Goal: Information Seeking & Learning: Learn about a topic

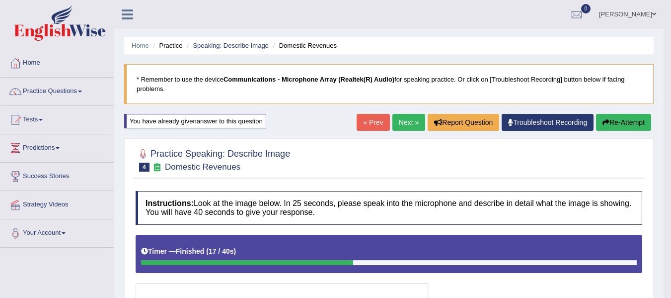
click at [35, 63] on link "Home" at bounding box center [56, 61] width 113 height 25
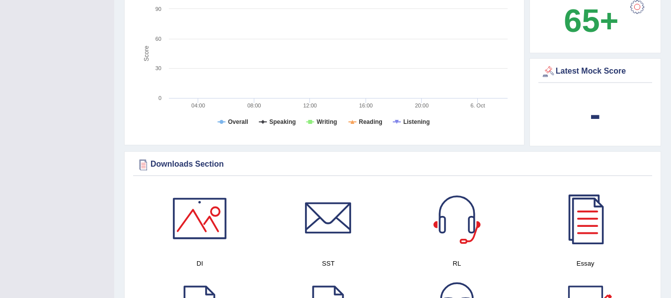
scroll to position [497, 0]
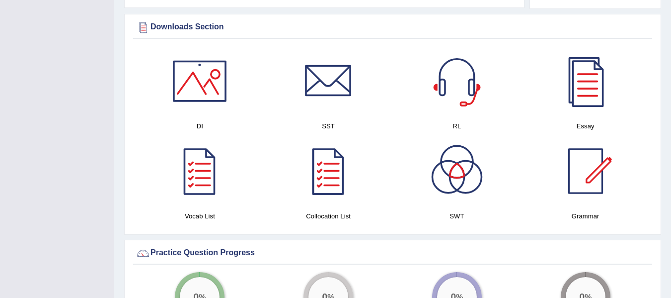
click at [451, 70] on div at bounding box center [457, 81] width 70 height 70
click at [331, 81] on div at bounding box center [329, 81] width 70 height 70
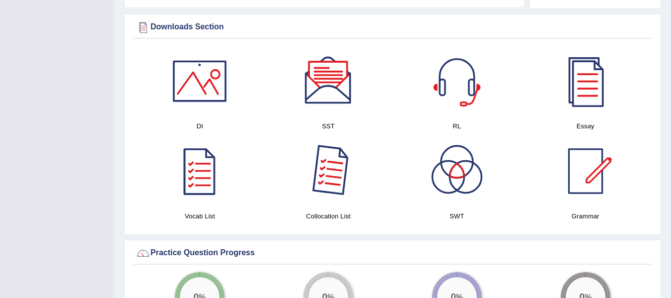
click at [328, 159] on div at bounding box center [329, 171] width 70 height 70
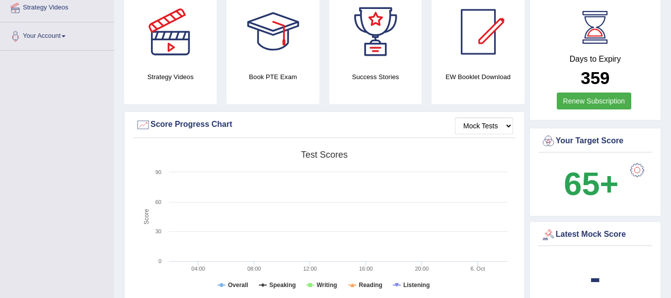
scroll to position [149, 0]
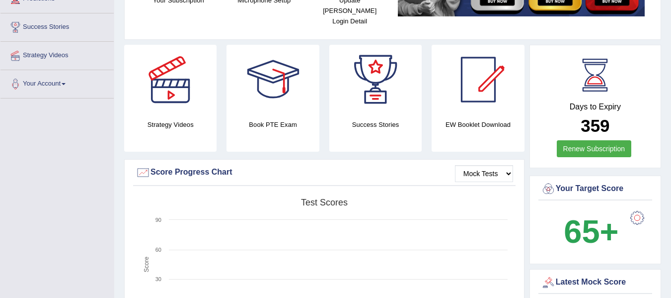
click at [359, 83] on div at bounding box center [376, 80] width 70 height 70
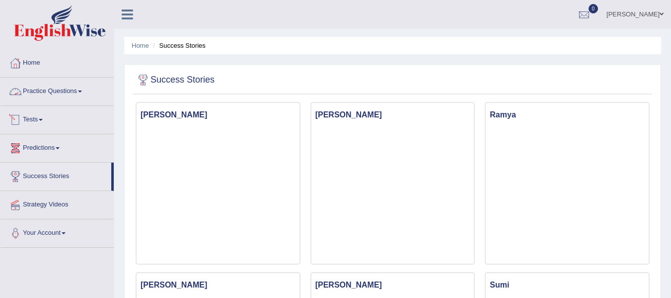
click at [44, 63] on link "Home" at bounding box center [56, 61] width 113 height 25
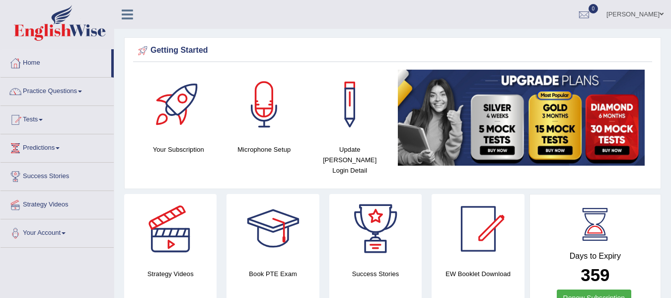
click at [49, 89] on link "Practice Questions" at bounding box center [56, 89] width 113 height 25
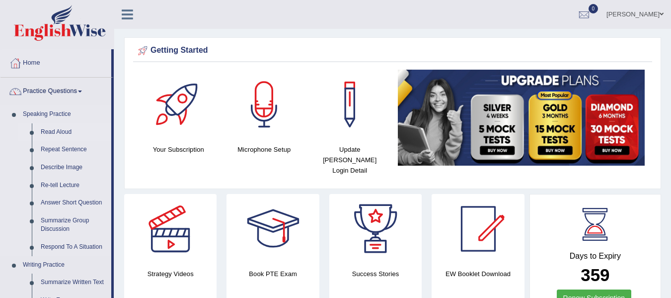
click at [68, 134] on link "Read Aloud" at bounding box center [73, 132] width 75 height 18
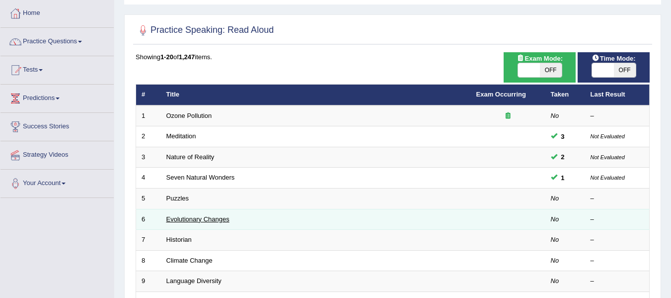
click at [184, 219] on link "Evolutionary Changes" at bounding box center [197, 218] width 63 height 7
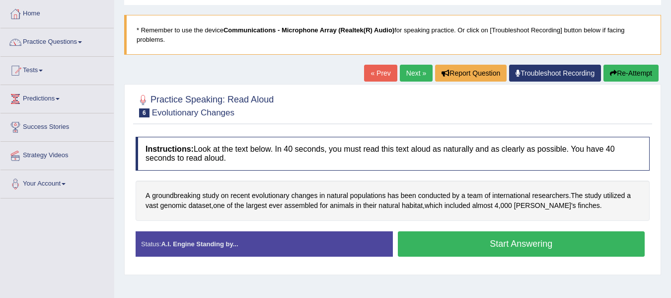
scroll to position [25, 0]
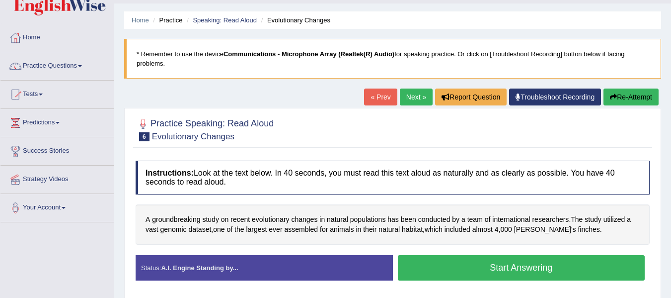
click at [492, 268] on button "Start Answering" at bounding box center [521, 267] width 247 height 25
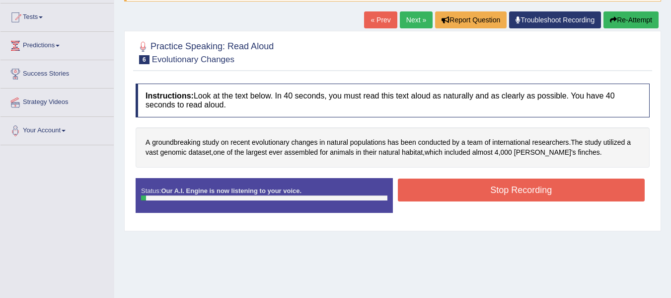
scroll to position [125, 0]
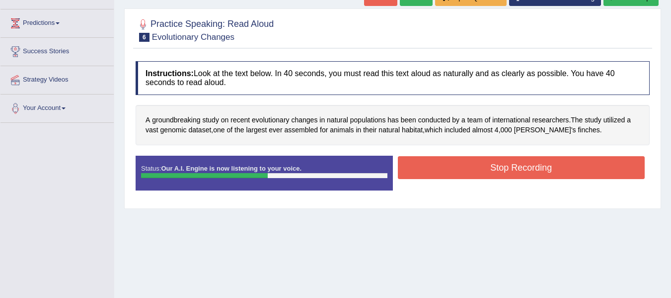
click at [480, 161] on button "Stop Recording" at bounding box center [521, 167] width 247 height 23
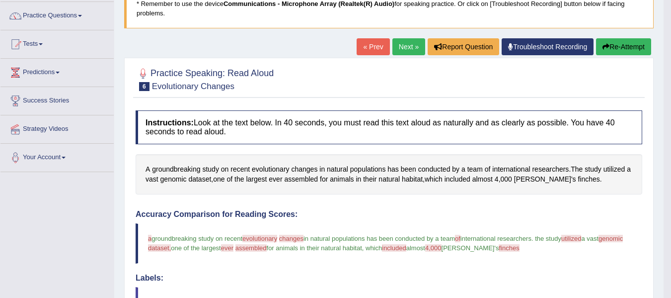
scroll to position [75, 0]
click at [638, 51] on button "Re-Attempt" at bounding box center [623, 47] width 55 height 17
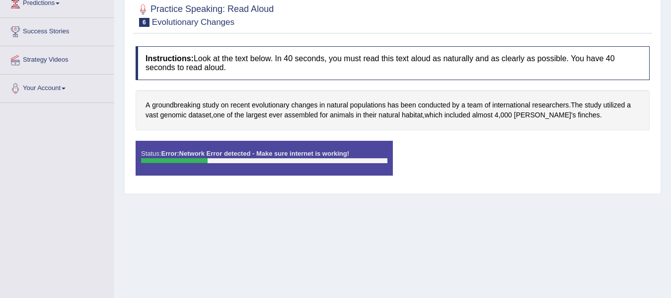
scroll to position [25, 0]
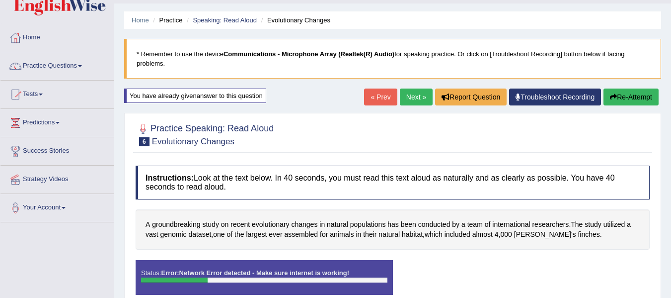
click at [637, 100] on button "Re-Attempt" at bounding box center [630, 96] width 55 height 17
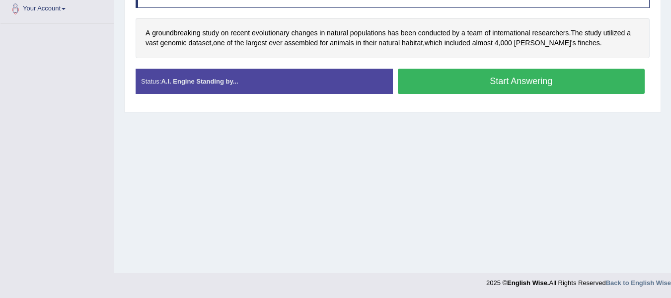
scroll to position [174, 0]
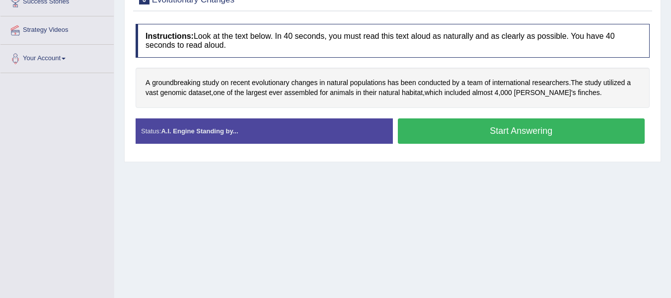
click at [521, 129] on button "Start Answering" at bounding box center [521, 130] width 247 height 25
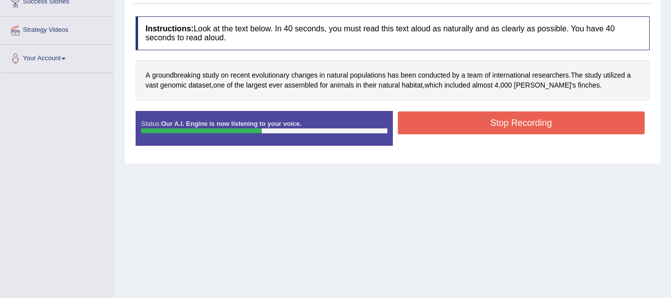
click at [529, 130] on button "Stop Recording" at bounding box center [521, 122] width 247 height 23
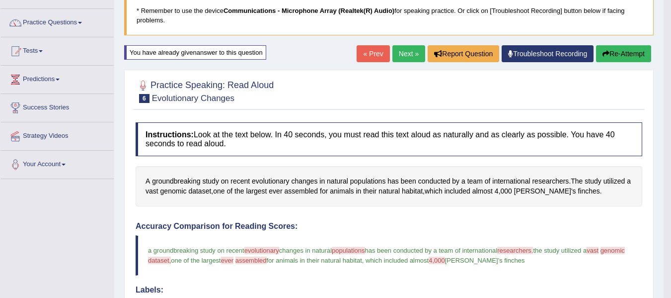
scroll to position [0, 0]
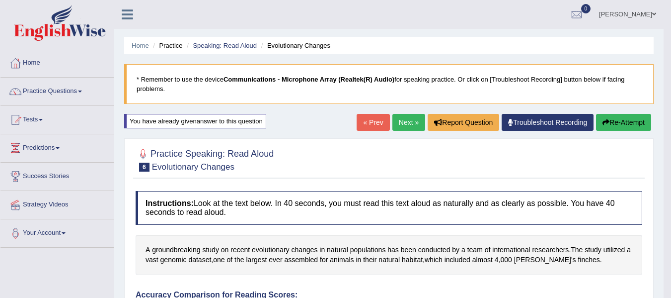
click at [623, 118] on button "Re-Attempt" at bounding box center [623, 122] width 55 height 17
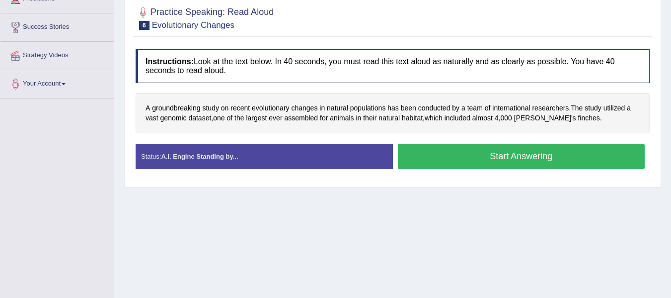
drag, startPoint x: 0, startPoint y: 0, endPoint x: 481, endPoint y: 158, distance: 506.5
click at [481, 158] on button "Start Answering" at bounding box center [521, 156] width 247 height 25
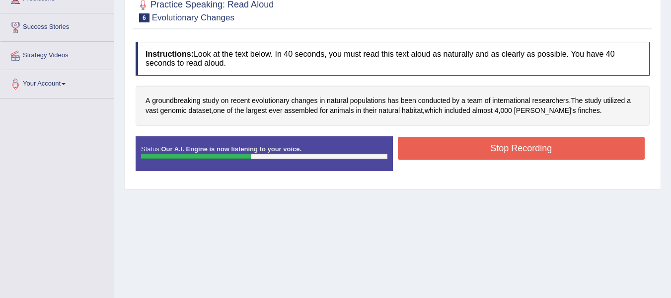
click at [495, 147] on button "Stop Recording" at bounding box center [521, 148] width 247 height 23
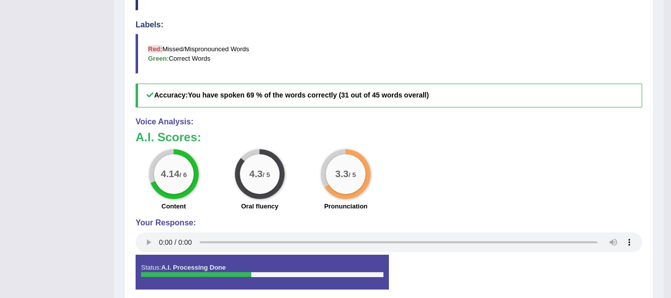
scroll to position [77, 0]
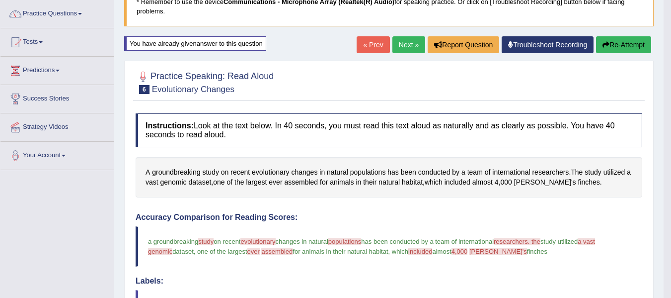
click at [399, 50] on link "Next »" at bounding box center [408, 44] width 33 height 17
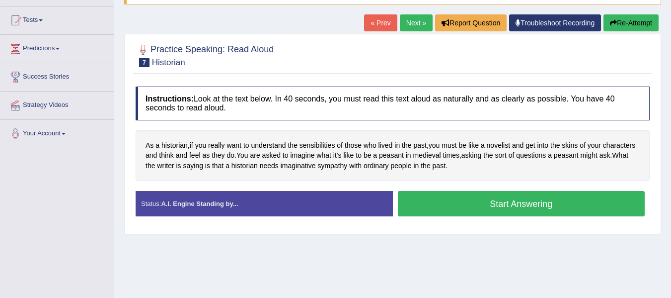
click at [502, 205] on button "Start Answering" at bounding box center [521, 203] width 247 height 25
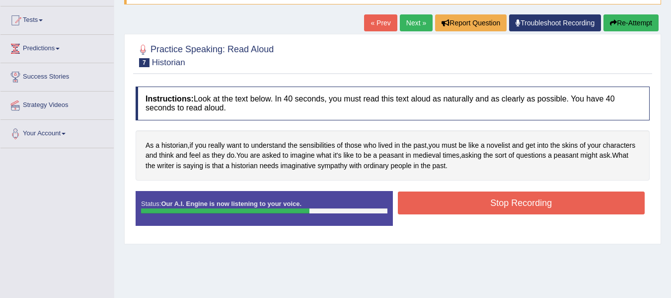
click at [571, 198] on button "Stop Recording" at bounding box center [521, 202] width 247 height 23
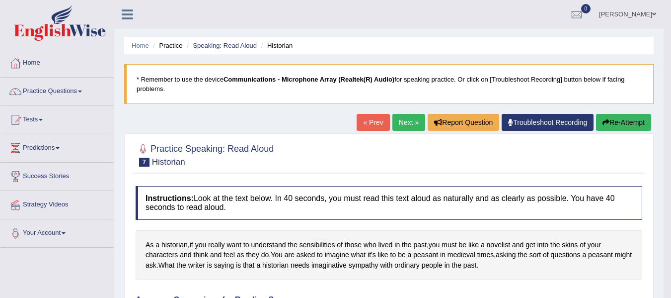
click at [405, 120] on link "Next »" at bounding box center [408, 122] width 33 height 17
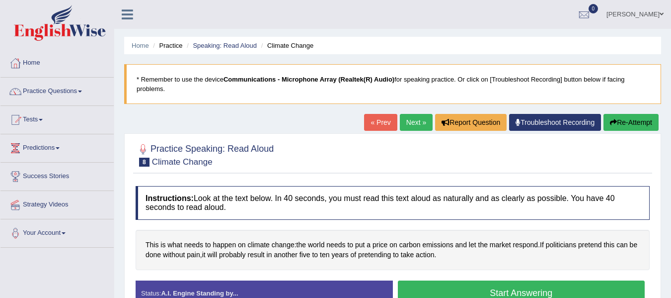
click at [572, 123] on link "Troubleshoot Recording" at bounding box center [555, 122] width 92 height 17
click at [660, 10] on link "[PERSON_NAME]" at bounding box center [635, 13] width 72 height 26
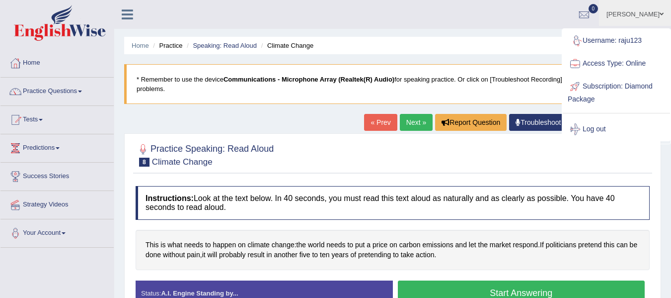
click at [432, 40] on ul "Home Practice Speaking: Read Aloud Climate Change" at bounding box center [392, 45] width 537 height 17
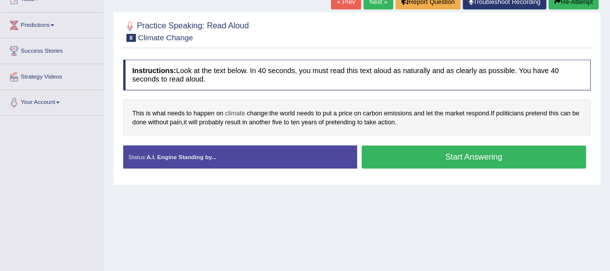
scroll to position [99, 0]
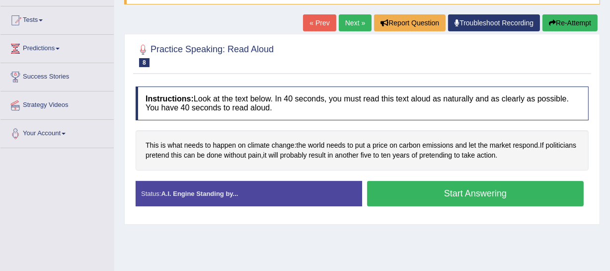
click at [435, 195] on button "Start Answering" at bounding box center [475, 193] width 217 height 25
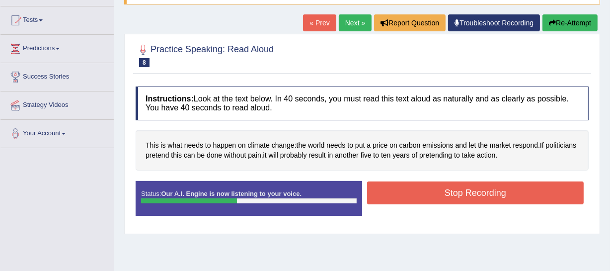
click at [435, 198] on button "Stop Recording" at bounding box center [475, 192] width 217 height 23
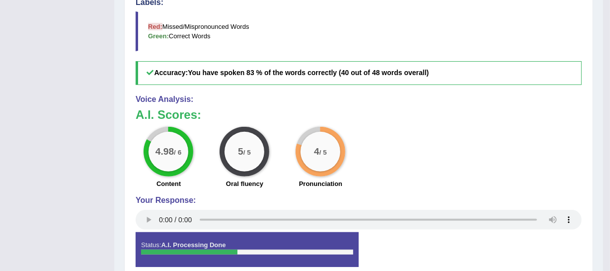
scroll to position [171, 0]
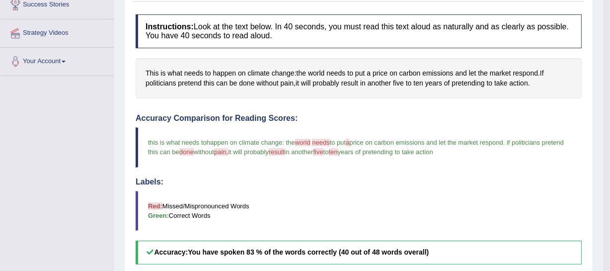
click at [265, 140] on span "happen on climate change" at bounding box center [245, 142] width 76 height 7
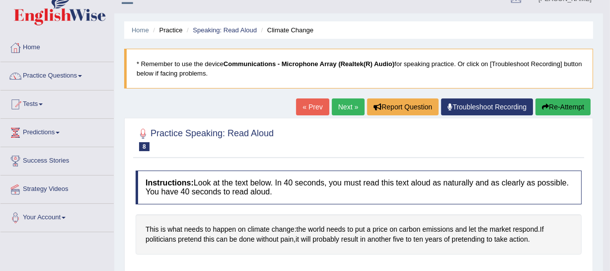
scroll to position [0, 0]
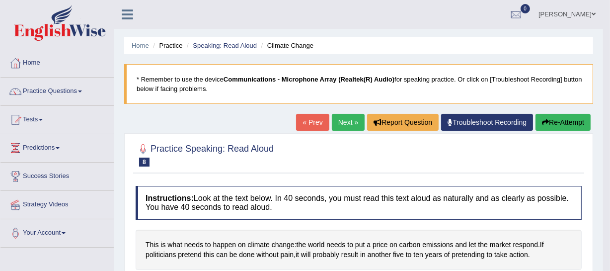
click at [339, 121] on link "Next »" at bounding box center [348, 122] width 33 height 17
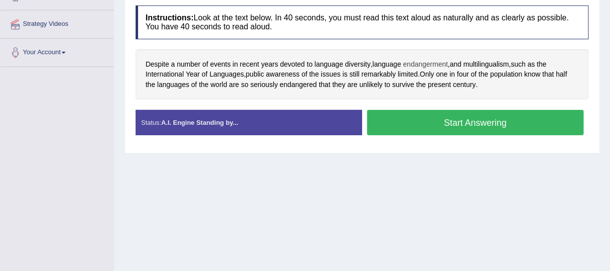
click at [425, 65] on span "endangerment" at bounding box center [425, 64] width 45 height 10
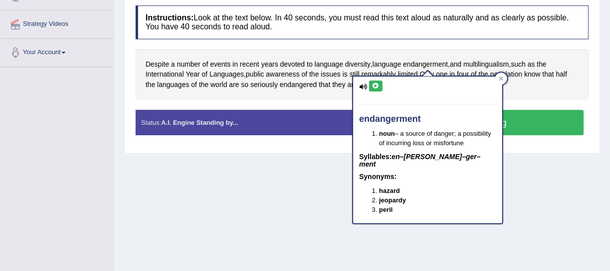
click at [377, 87] on icon at bounding box center [375, 86] width 7 height 6
click at [544, 262] on div "Home Practice Speaking: Read Aloud Language Diversity * Remember to use the dev…" at bounding box center [362, 68] width 496 height 497
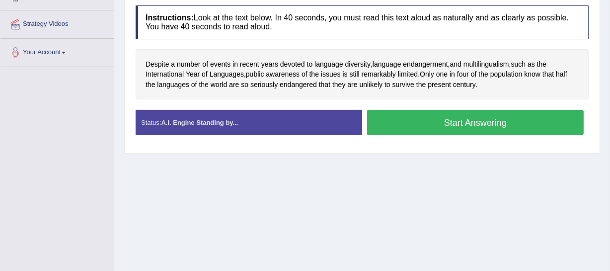
click at [441, 114] on button "Start Answering" at bounding box center [475, 122] width 217 height 25
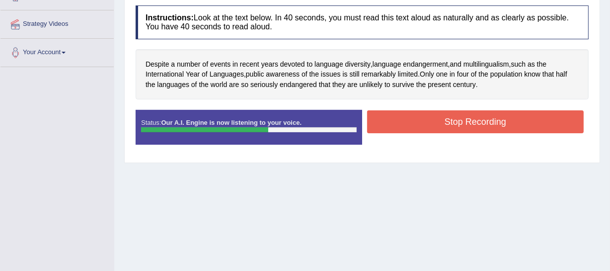
click at [462, 122] on button "Stop Recording" at bounding box center [475, 121] width 217 height 23
